Goal: Find specific page/section: Find specific page/section

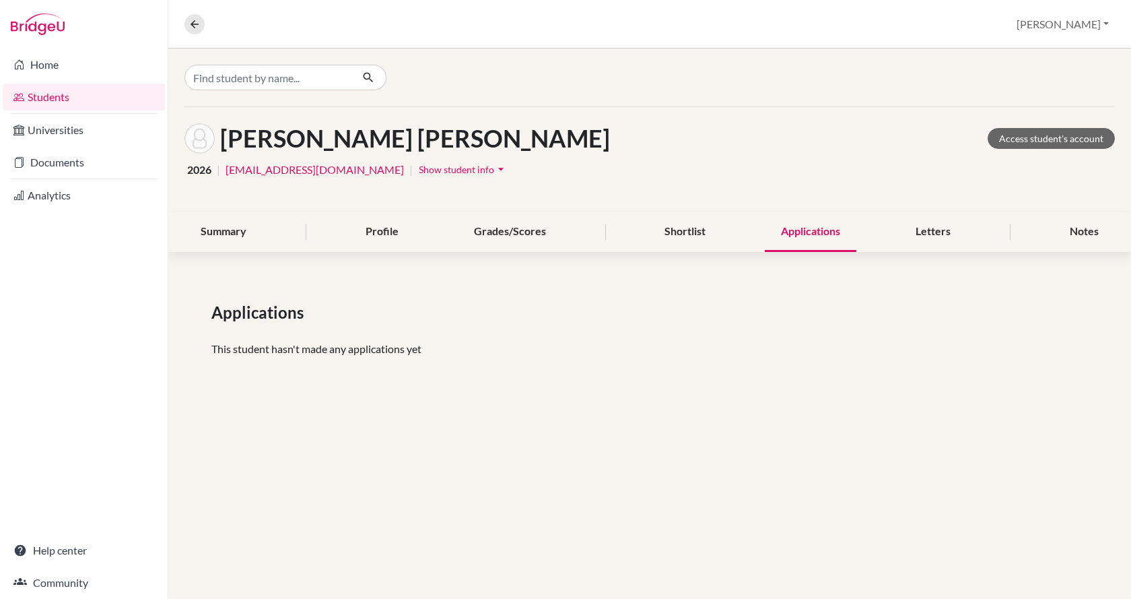
click at [704, 232] on div "Shortlist" at bounding box center [685, 232] width 73 height 40
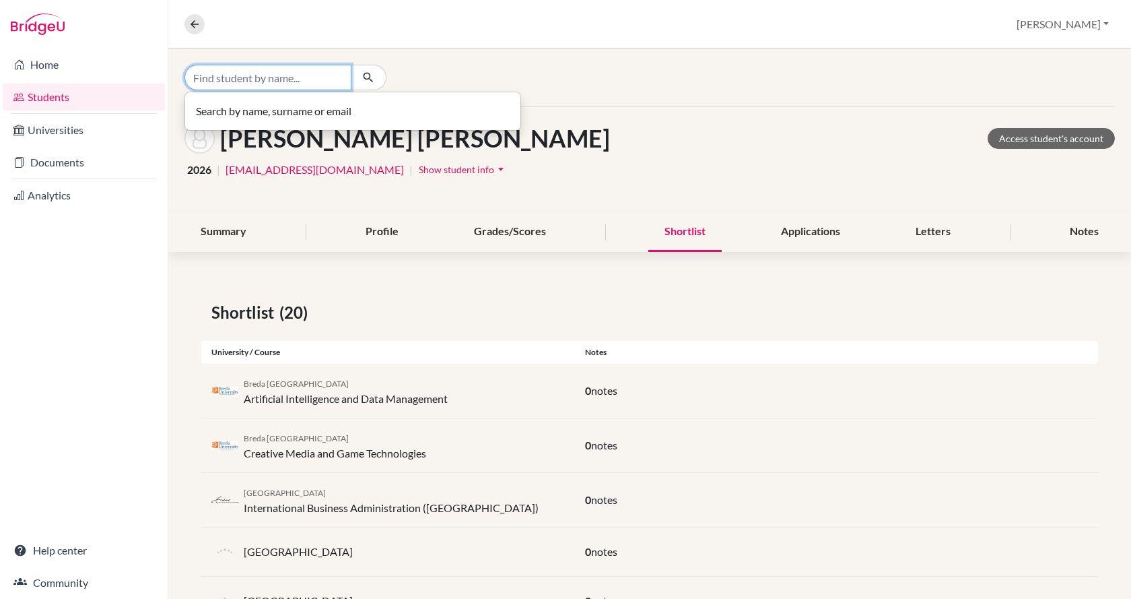
click at [264, 81] on input "Find student by name..." at bounding box center [268, 78] width 167 height 26
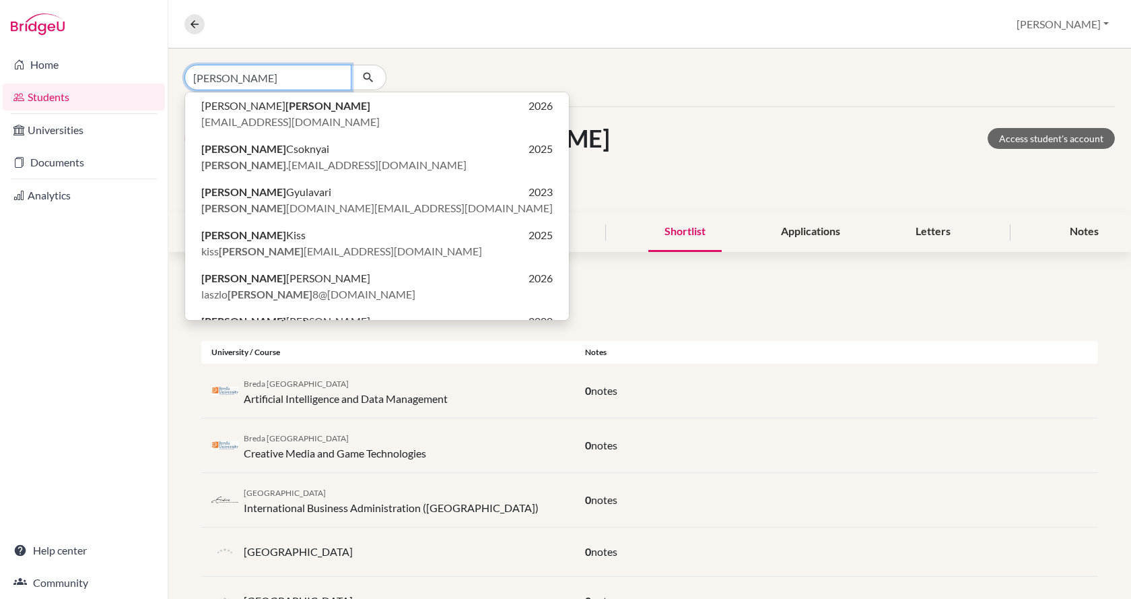
type input "[PERSON_NAME]"
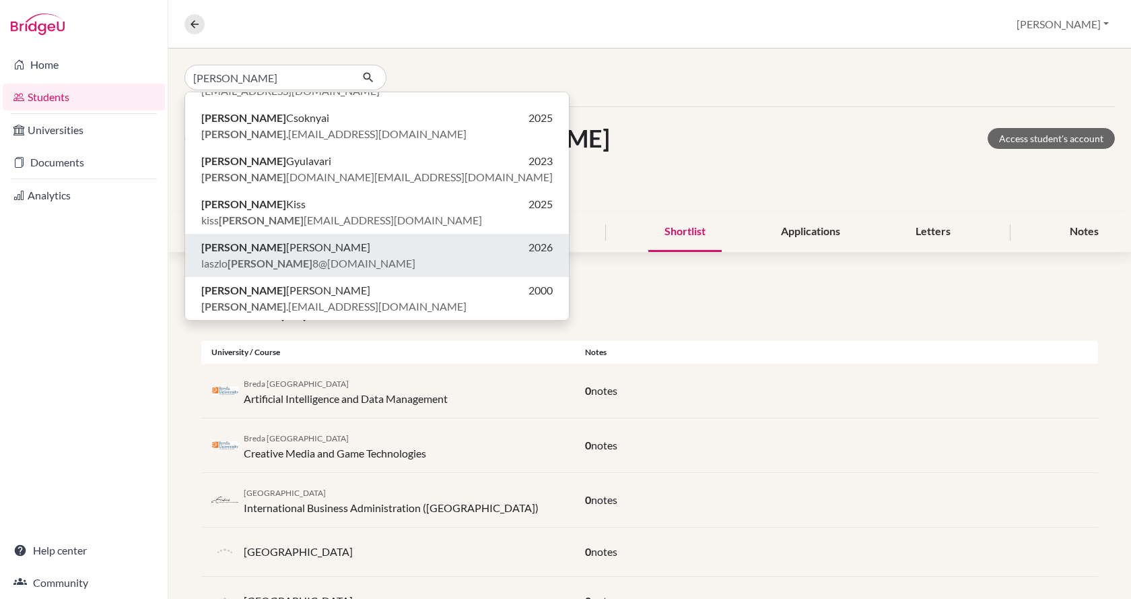
click button "[PERSON_NAME] 2026 [PERSON_NAME] 8@[DOMAIN_NAME]" at bounding box center [377, 255] width 384 height 43
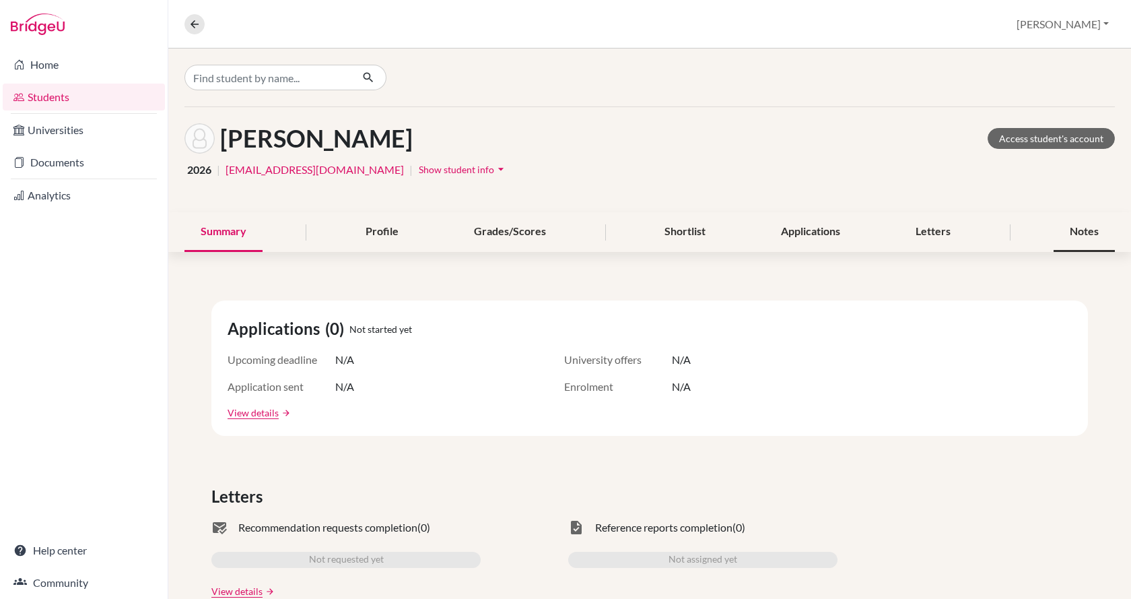
click at [1076, 238] on div "Notes" at bounding box center [1084, 232] width 61 height 40
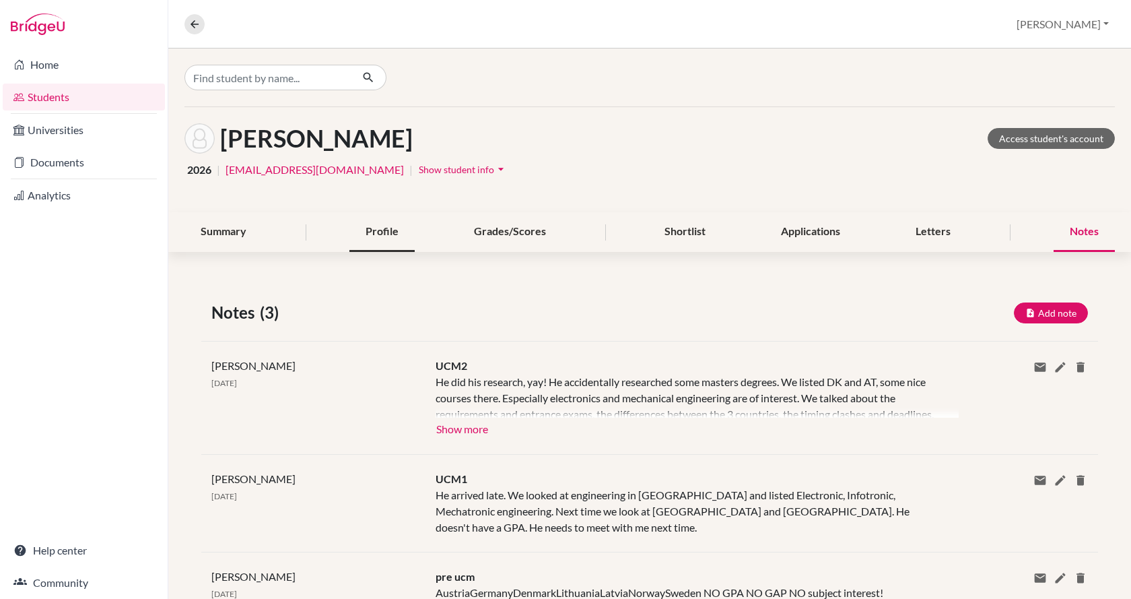
click at [371, 234] on div "Profile" at bounding box center [382, 232] width 65 height 40
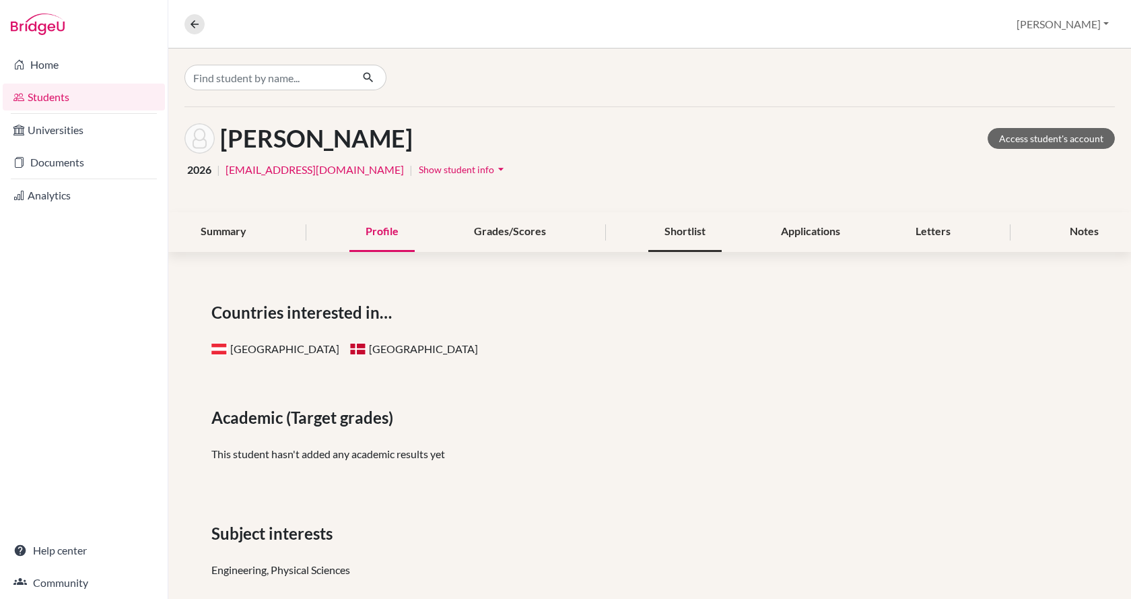
click at [649, 231] on div "Shortlist" at bounding box center [685, 232] width 73 height 40
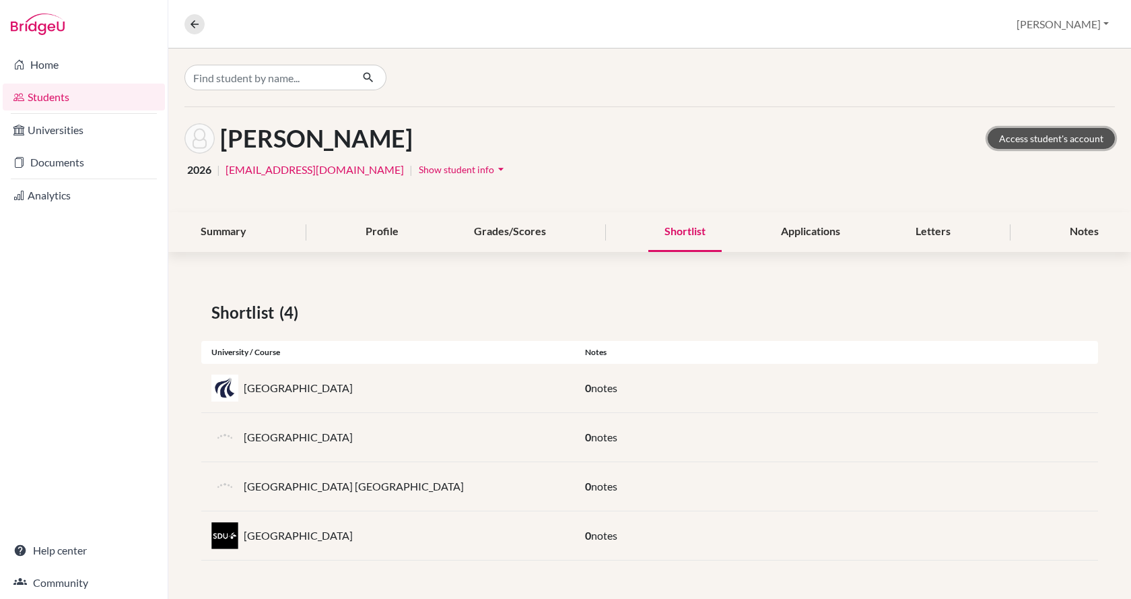
click at [1039, 134] on link "Access student's account" at bounding box center [1051, 138] width 127 height 21
